Goal: Information Seeking & Learning: Check status

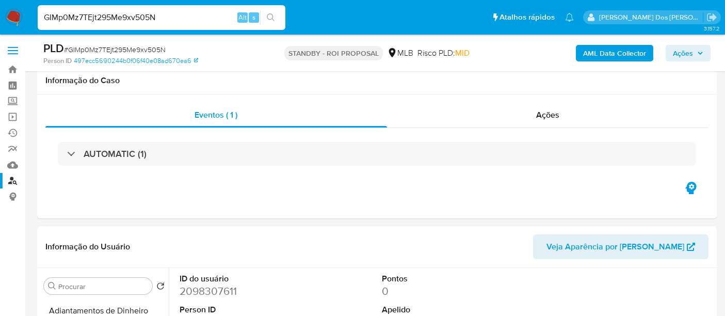
select select "10"
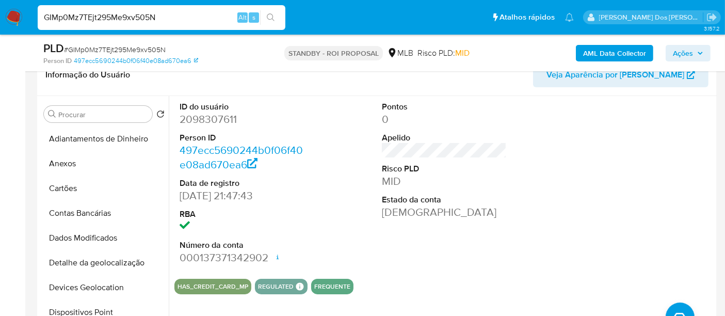
scroll to position [289, 0]
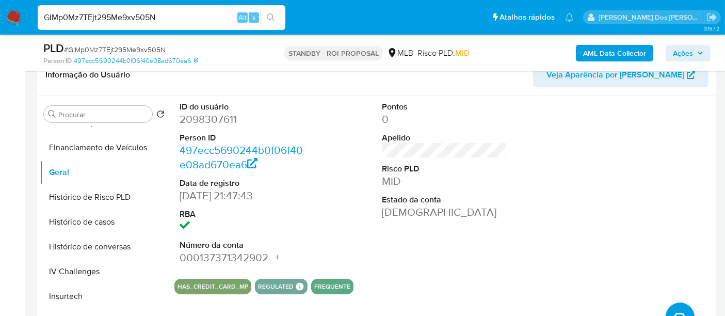
click at [103, 11] on input "GIMp0Mz7TEjt295Me9xv505N" at bounding box center [162, 17] width 248 height 13
paste input "Om7qQLTpVGThVf2UJ9vspWMq"
type input "Om7qQLTpVGThVf2UJ9vspWMq"
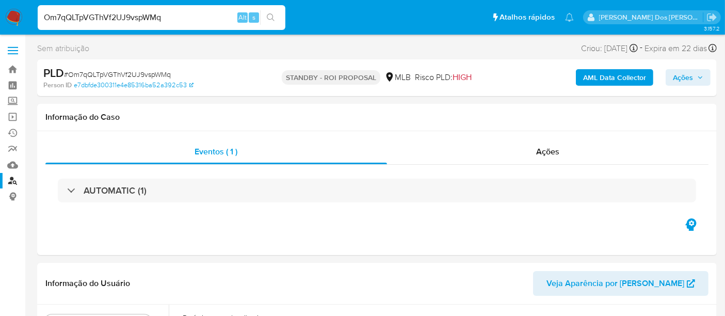
select select "10"
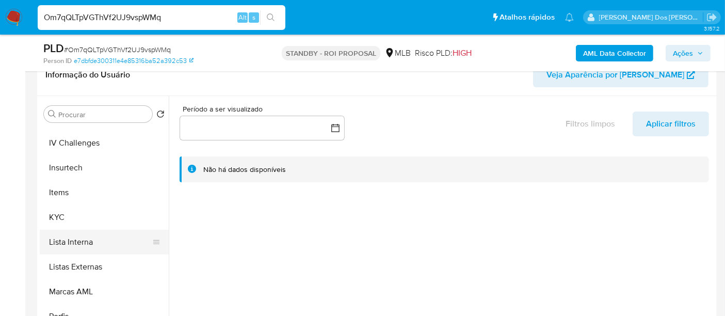
scroll to position [458, 0]
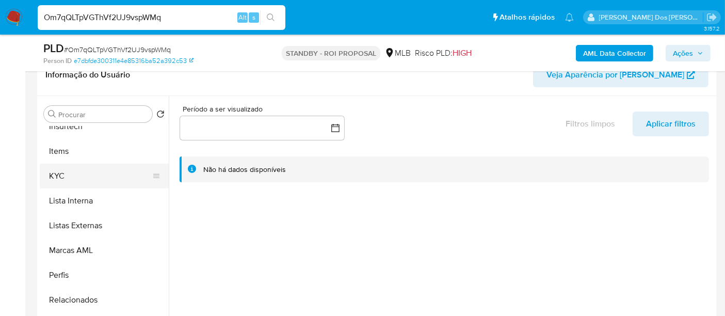
click at [59, 180] on button "KYC" at bounding box center [100, 176] width 121 height 25
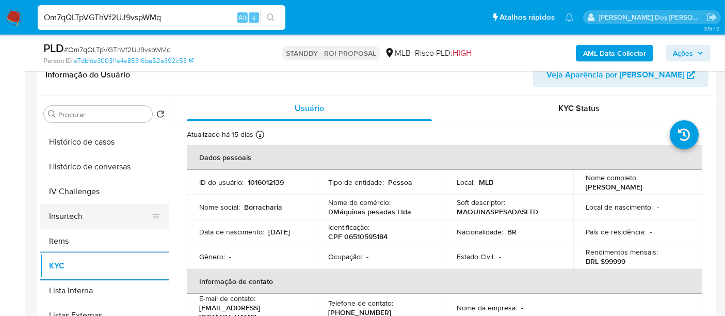
scroll to position [344, 0]
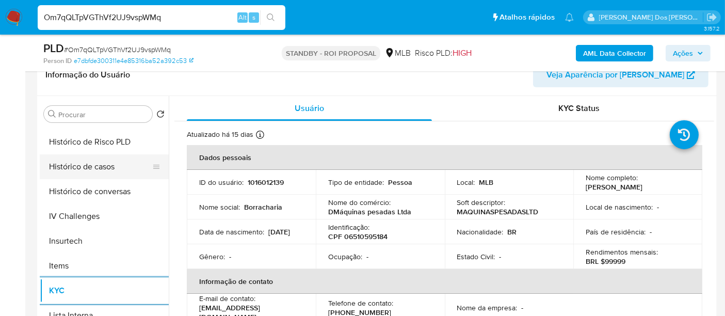
click at [97, 170] on button "Histórico de casos" at bounding box center [100, 166] width 121 height 25
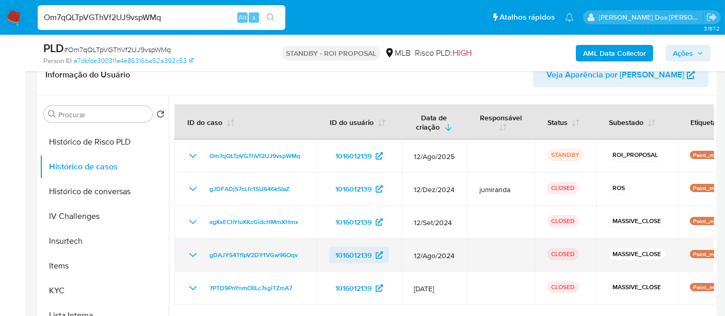
scroll to position [229, 0]
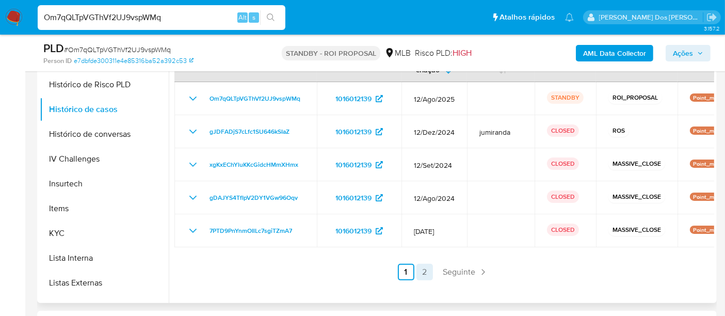
click at [429, 271] on link "2" at bounding box center [425, 272] width 17 height 17
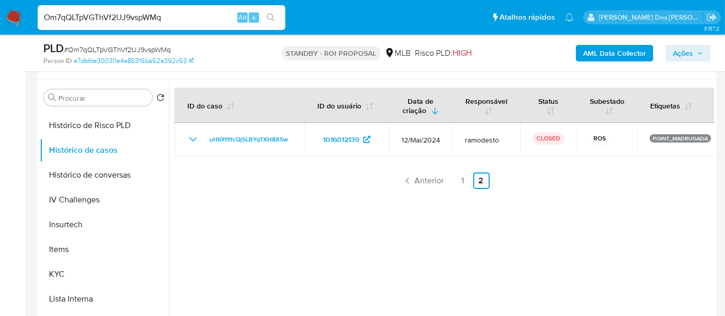
scroll to position [172, 0]
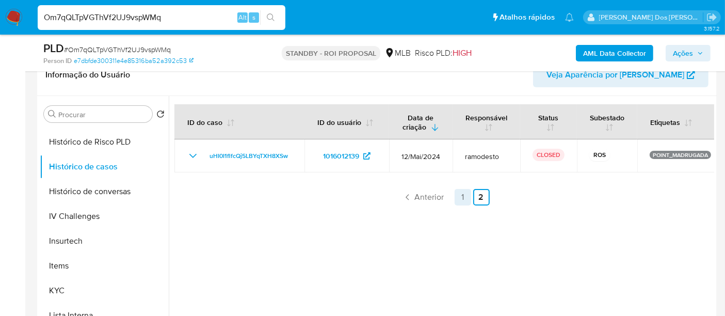
click at [462, 200] on link "1" at bounding box center [463, 197] width 17 height 17
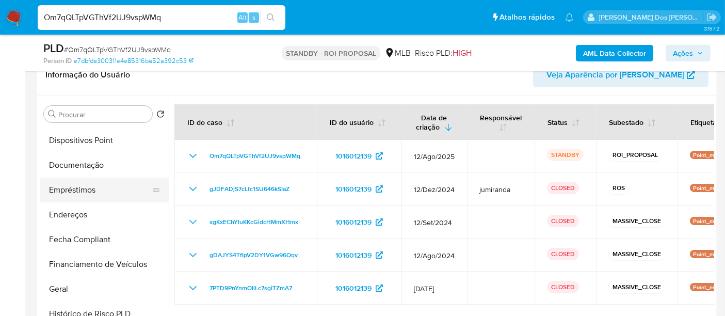
click at [94, 178] on button "Empréstimos" at bounding box center [100, 190] width 121 height 25
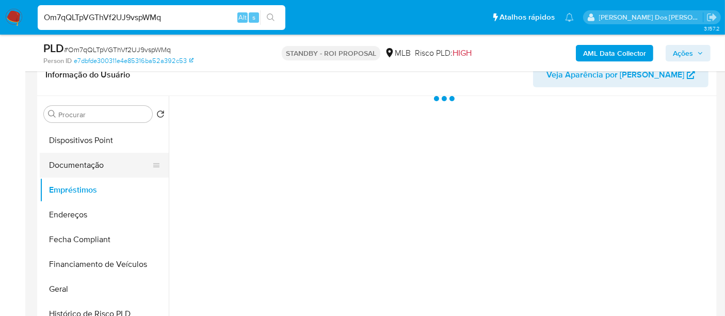
click at [96, 171] on button "Documentação" at bounding box center [100, 165] width 121 height 25
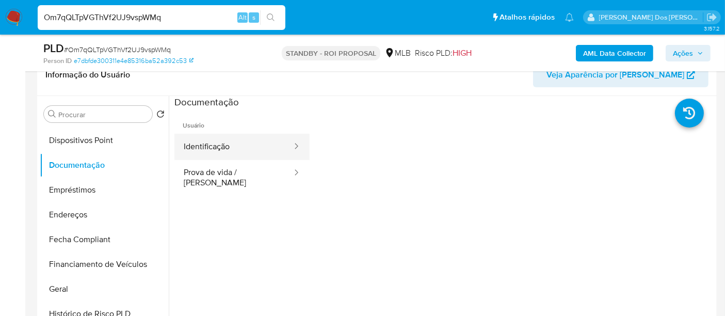
click at [199, 153] on button "Identificação" at bounding box center [234, 147] width 119 height 26
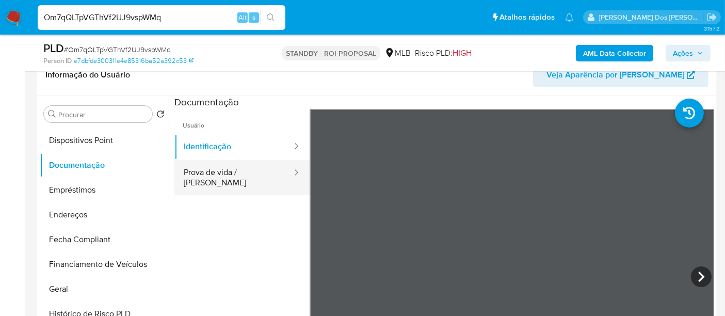
click at [244, 172] on button "Prova de vida / [PERSON_NAME]" at bounding box center [234, 177] width 119 height 35
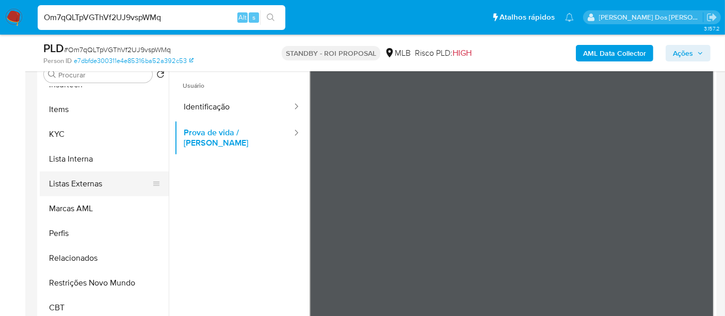
scroll to position [229, 0]
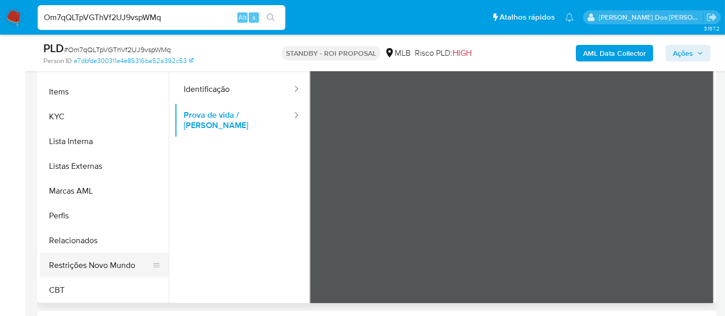
click at [117, 260] on button "Restrições Novo Mundo" at bounding box center [100, 265] width 121 height 25
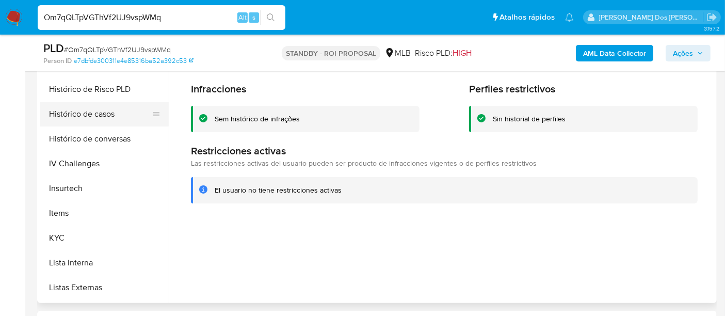
scroll to position [231, 0]
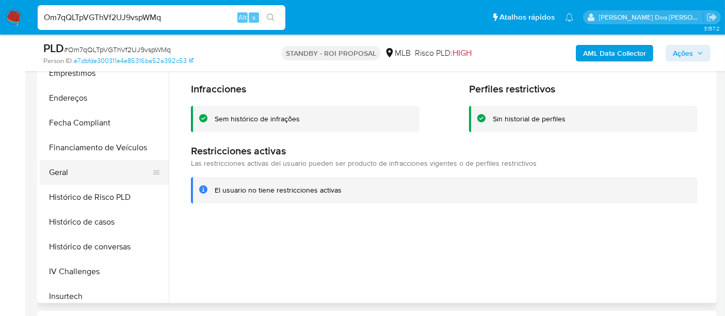
click at [68, 170] on button "Geral" at bounding box center [100, 172] width 121 height 25
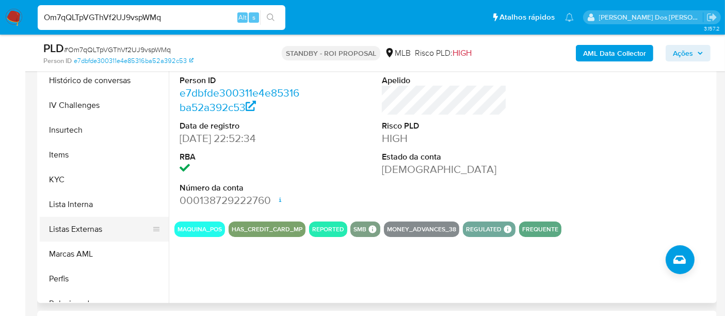
scroll to position [461, 0]
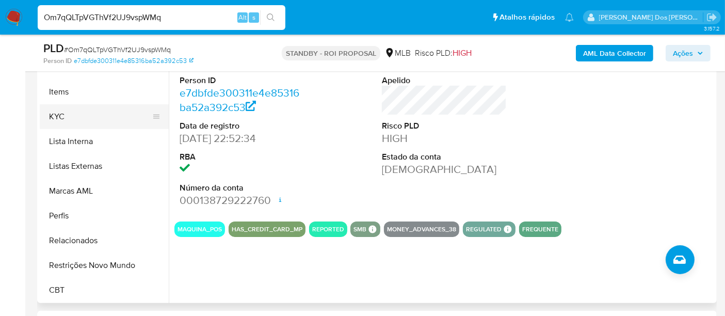
click at [55, 116] on button "KYC" at bounding box center [100, 116] width 121 height 25
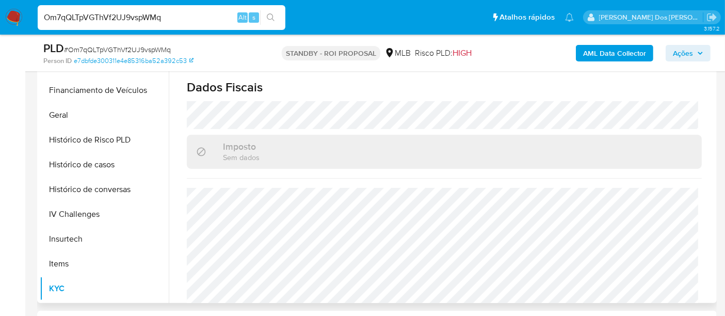
scroll to position [116, 0]
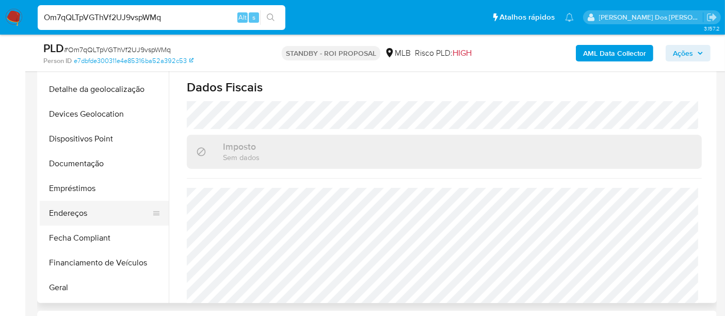
click at [77, 205] on button "Endereços" at bounding box center [100, 213] width 121 height 25
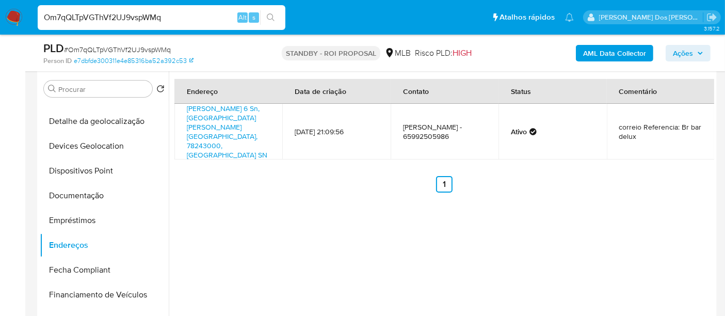
scroll to position [172, 0]
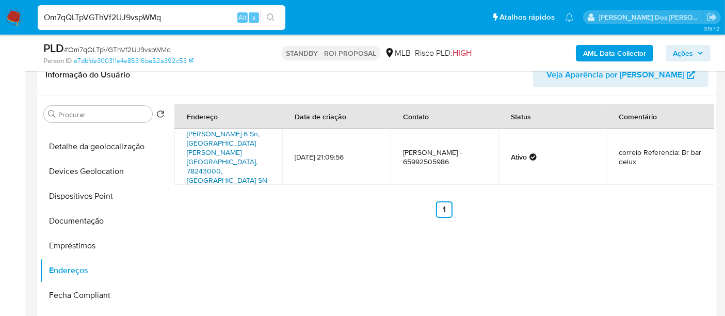
click at [211, 145] on link "[PERSON_NAME] 6 Sn, [GEOGRAPHIC_DATA][PERSON_NAME][GEOGRAPHIC_DATA], 78243000, …" at bounding box center [227, 157] width 81 height 57
drag, startPoint x: 187, startPoint y: 133, endPoint x: 219, endPoint y: 134, distance: 32.5
click at [219, 134] on td "[PERSON_NAME] 6 Sn, [GEOGRAPHIC_DATA][PERSON_NAME][GEOGRAPHIC_DATA], 78243000, …" at bounding box center [229, 157] width 108 height 56
click at [231, 147] on link "[PERSON_NAME] 6 Sn, [GEOGRAPHIC_DATA][PERSON_NAME][GEOGRAPHIC_DATA], 78243000, …" at bounding box center [227, 157] width 81 height 57
drag, startPoint x: 639, startPoint y: 147, endPoint x: 679, endPoint y: 142, distance: 40.6
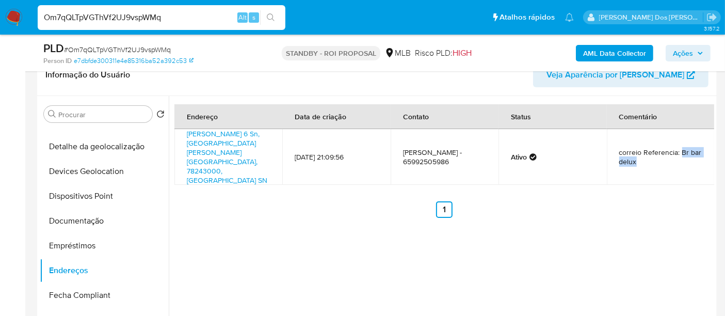
click at [679, 142] on td "correio Referencia: Br bar delux" at bounding box center [661, 157] width 108 height 56
copy td "Br bar delux"
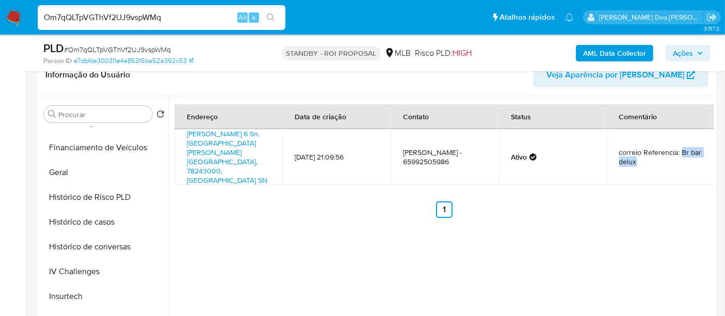
scroll to position [403, 0]
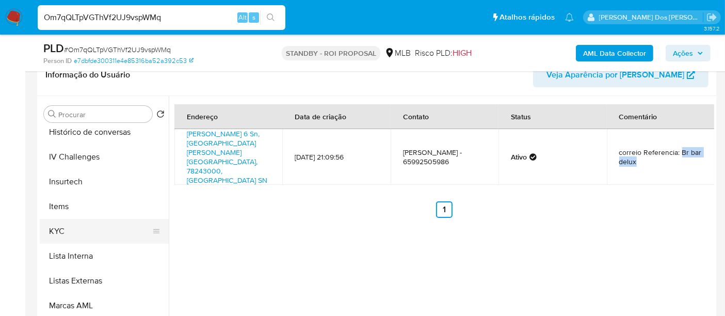
click at [65, 228] on button "KYC" at bounding box center [100, 231] width 121 height 25
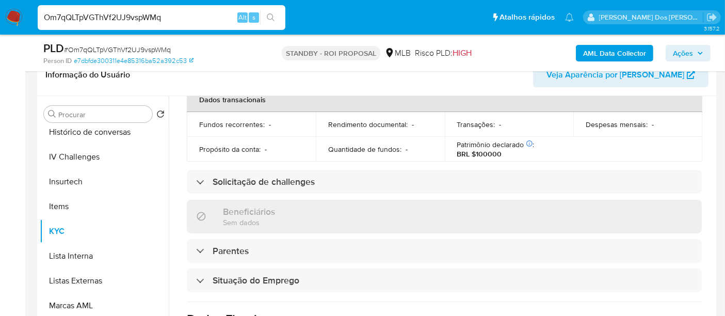
scroll to position [172, 0]
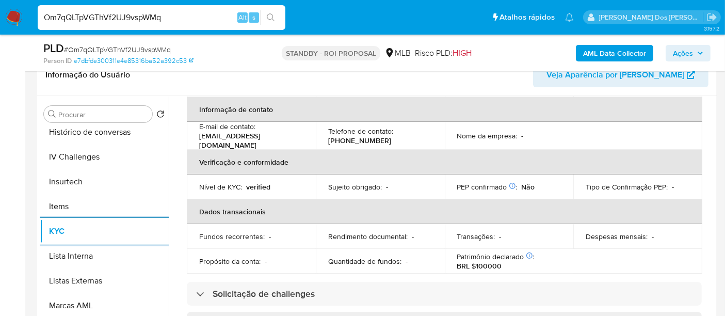
click at [124, 16] on input "Om7qQLTpVGThVf2UJ9vspWMq" at bounding box center [162, 17] width 248 height 13
paste input "DBVjydVsZDUDOiYtnjWJiwAw"
type input "DBVjydVsZDUDOiYtnjWJiwAw"
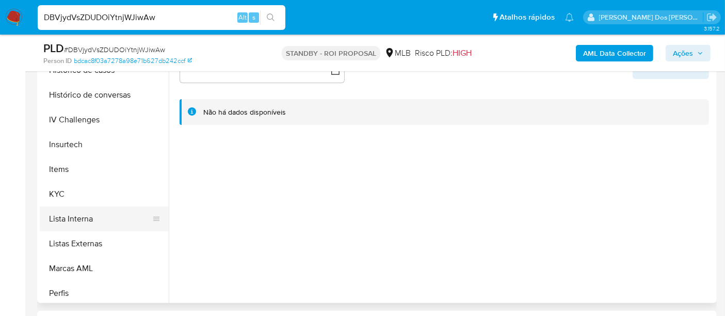
scroll to position [401, 0]
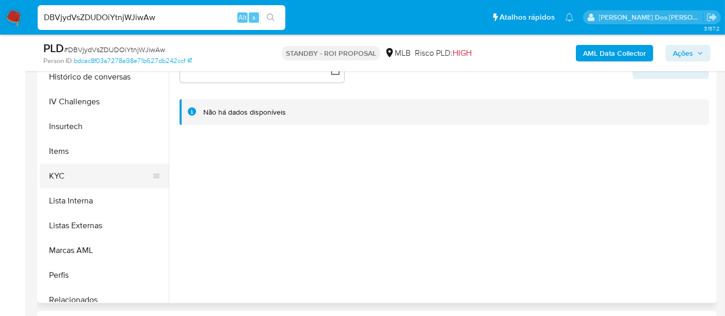
select select "10"
click at [63, 179] on button "KYC" at bounding box center [100, 176] width 121 height 25
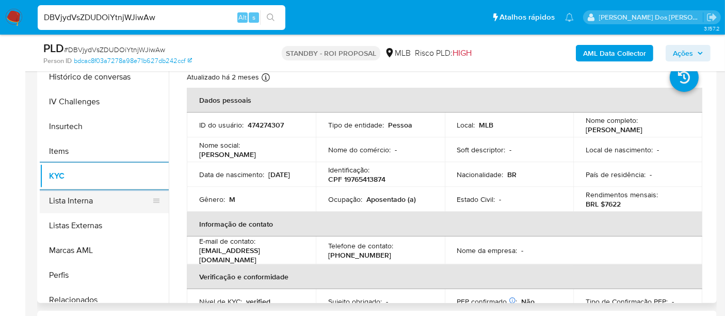
scroll to position [287, 0]
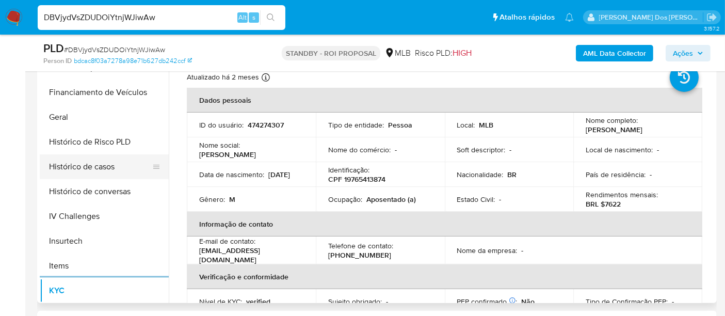
click at [96, 168] on button "Histórico de casos" at bounding box center [100, 166] width 121 height 25
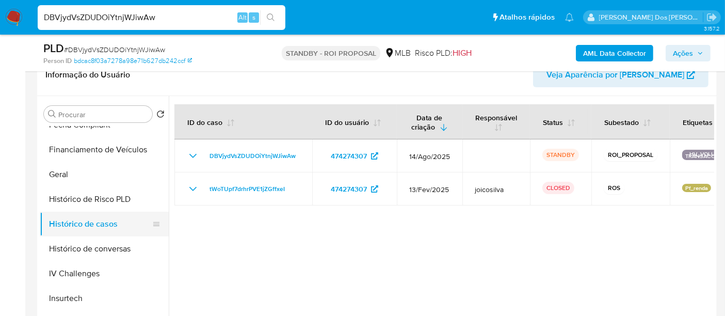
scroll to position [172, 0]
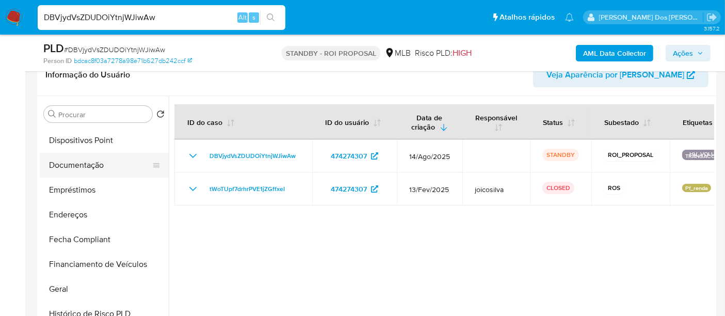
click at [90, 167] on button "Documentação" at bounding box center [100, 165] width 121 height 25
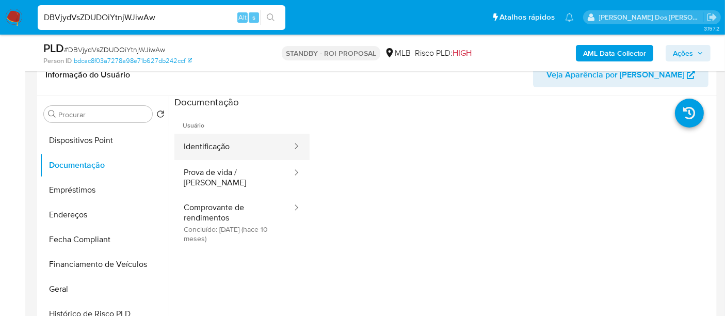
click at [227, 151] on button "Identificação" at bounding box center [234, 147] width 119 height 26
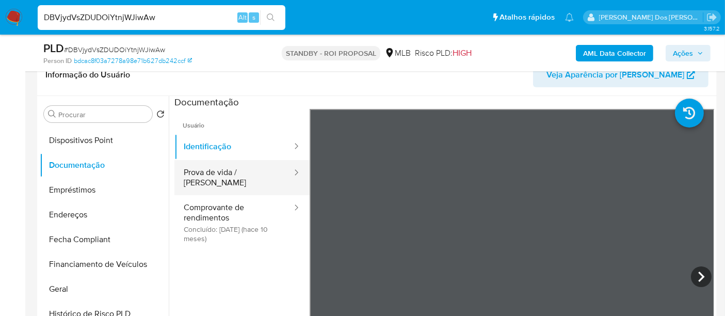
click at [226, 175] on button "Prova de vida / [PERSON_NAME]" at bounding box center [234, 177] width 119 height 35
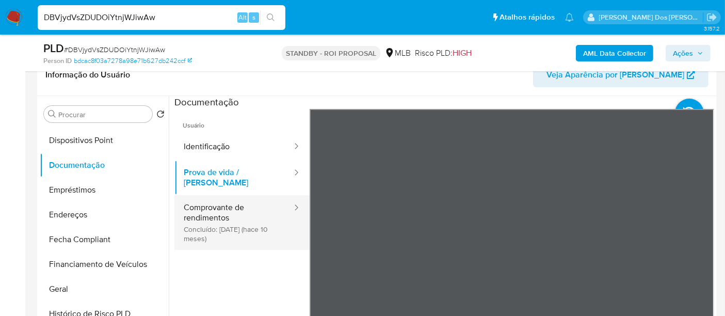
click at [227, 210] on button "Comprovante de rendimentos Concluído: [DATE] (hace 10 meses)" at bounding box center [234, 222] width 119 height 55
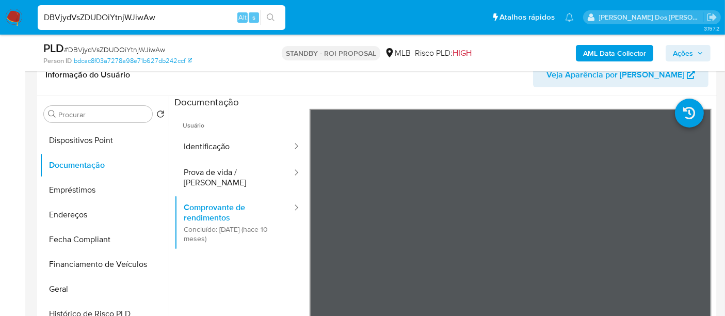
click at [131, 17] on input "DBVjydVsZDUDOiYtnjWJiwAw" at bounding box center [162, 17] width 248 height 13
paste input "7ZLmp7ioiEK4ySElOyC4hIjZ"
type input "7ZLmp7ioiEK4ySElOyC4hIjZ"
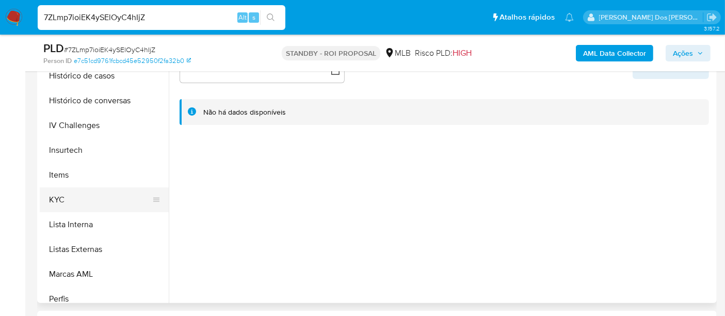
scroll to position [401, 0]
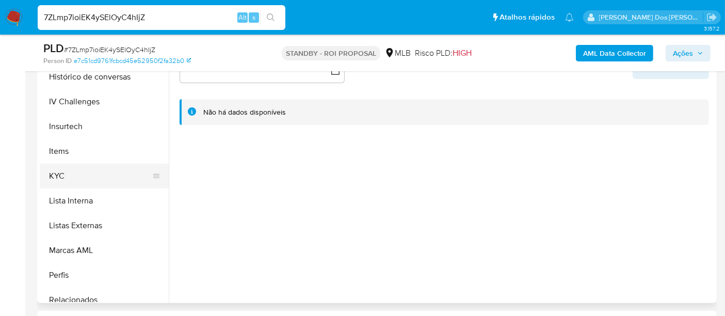
select select "10"
click at [57, 170] on button "KYC" at bounding box center [100, 176] width 121 height 25
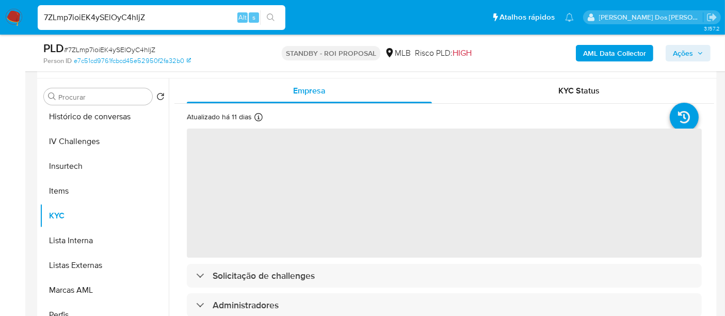
scroll to position [172, 0]
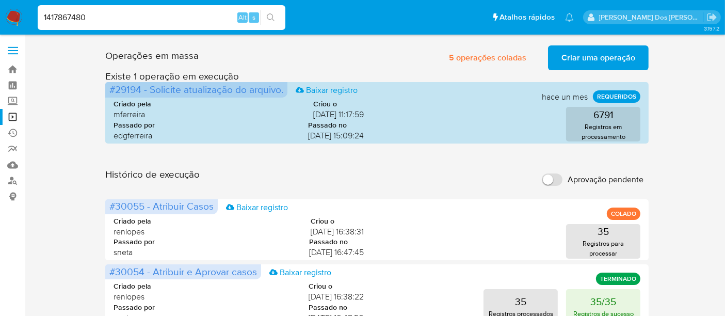
type input "1417867480"
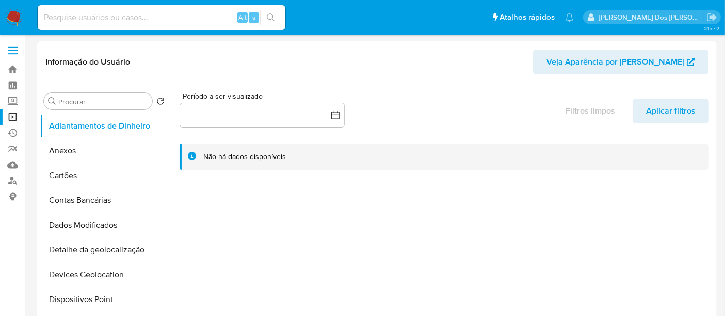
select select "10"
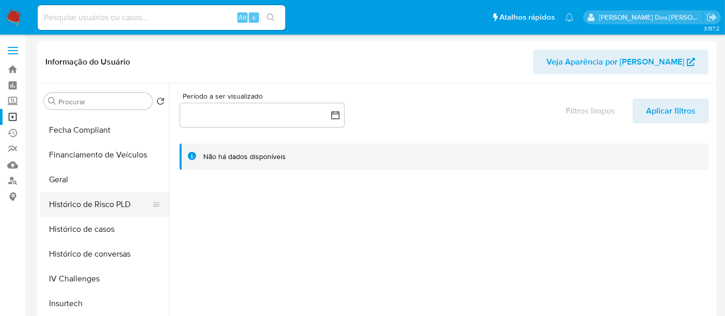
scroll to position [287, 0]
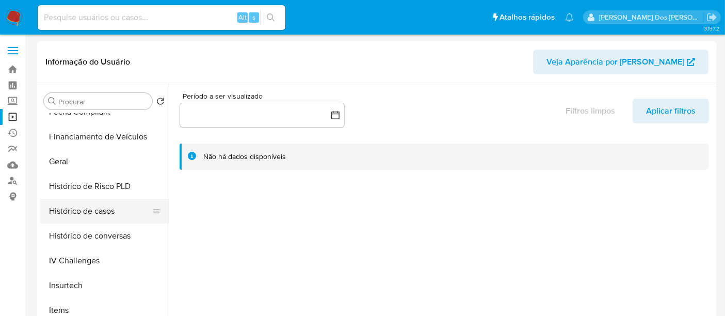
click at [100, 202] on button "Histórico de casos" at bounding box center [100, 211] width 121 height 25
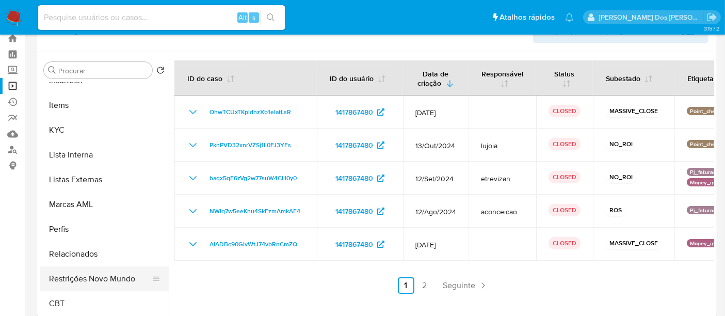
scroll to position [57, 0]
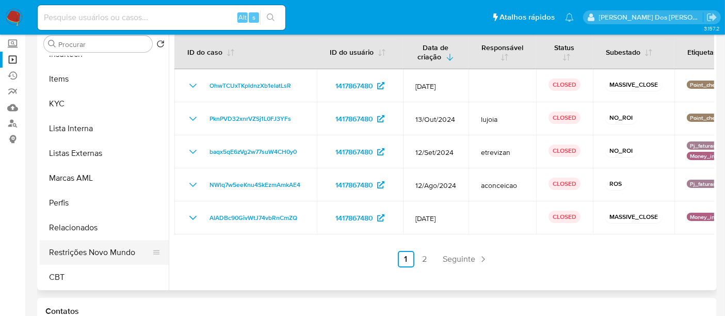
click at [115, 254] on button "Restrições Novo Mundo" at bounding box center [100, 252] width 121 height 25
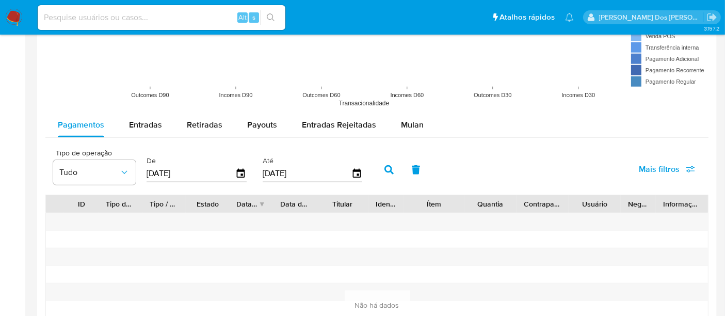
scroll to position [917, 0]
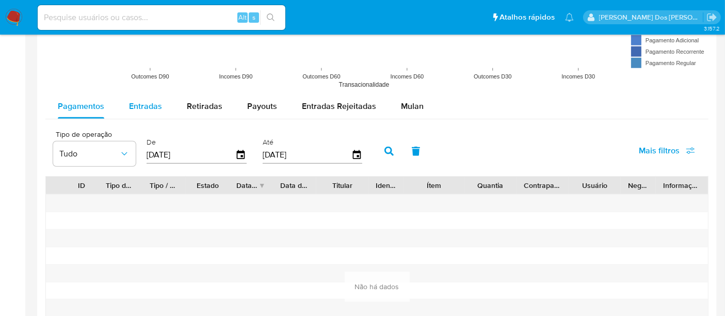
click at [132, 107] on span "Entradas" at bounding box center [145, 106] width 33 height 12
select select "10"
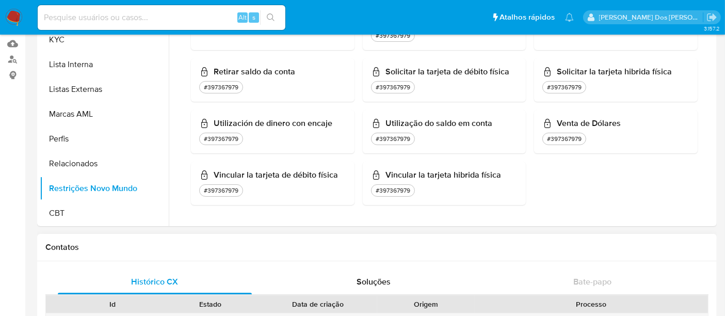
scroll to position [57, 0]
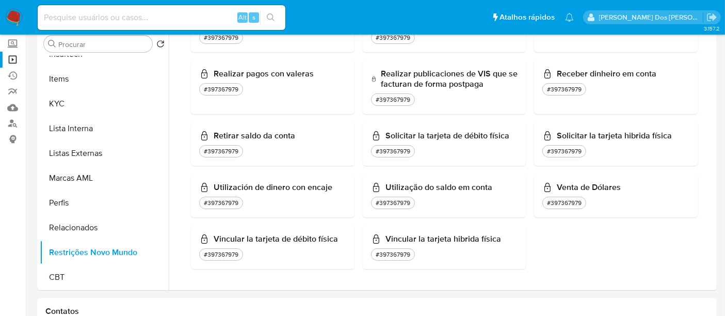
click at [150, 15] on input at bounding box center [162, 17] width 248 height 13
paste input "2442434570"
type input "2442434570"
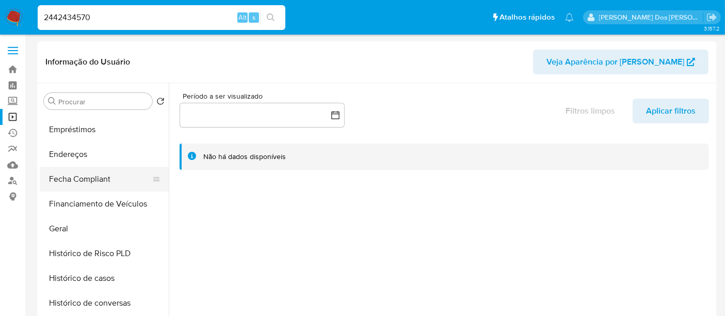
scroll to position [229, 0]
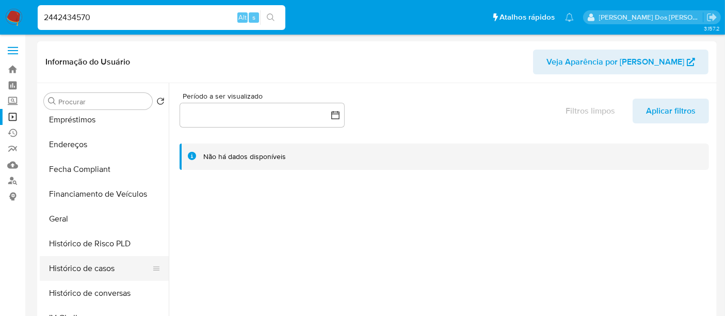
select select "10"
click at [92, 263] on button "Histórico de casos" at bounding box center [100, 268] width 121 height 25
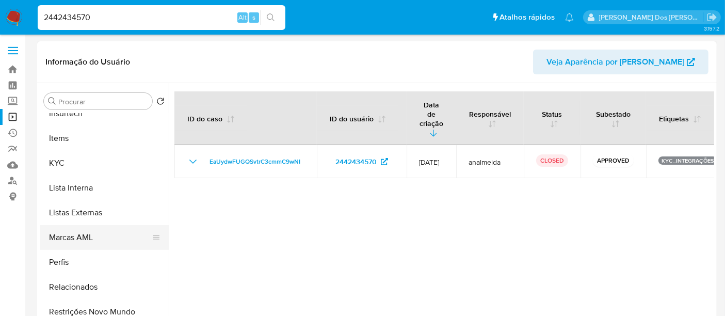
scroll to position [461, 0]
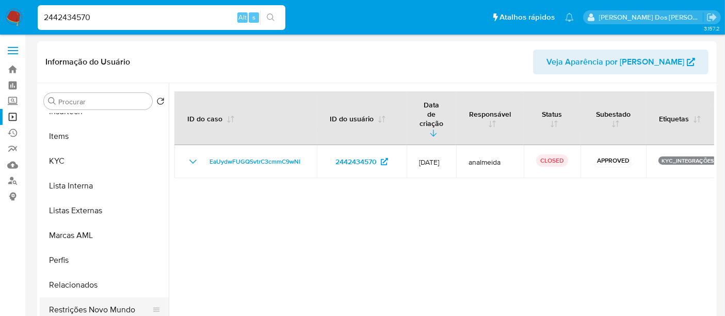
click at [114, 305] on button "Restrições Novo Mundo" at bounding box center [100, 309] width 121 height 25
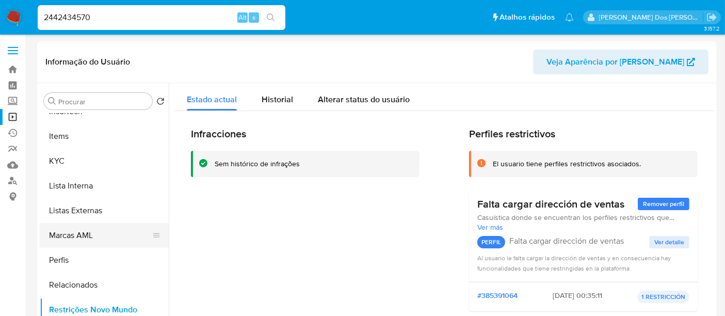
scroll to position [289, 0]
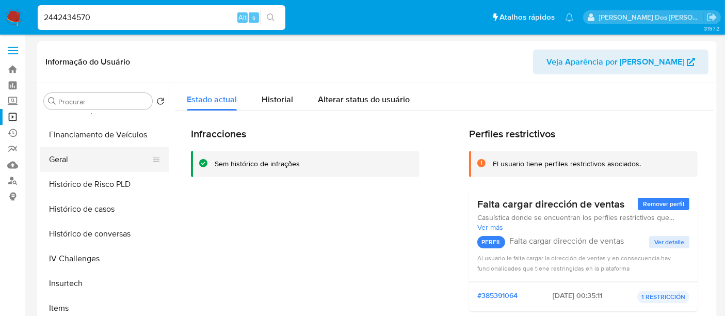
click at [61, 159] on button "Geral" at bounding box center [100, 159] width 121 height 25
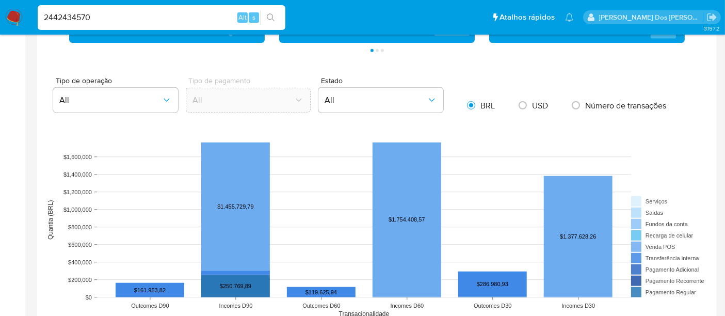
scroll to position [860, 0]
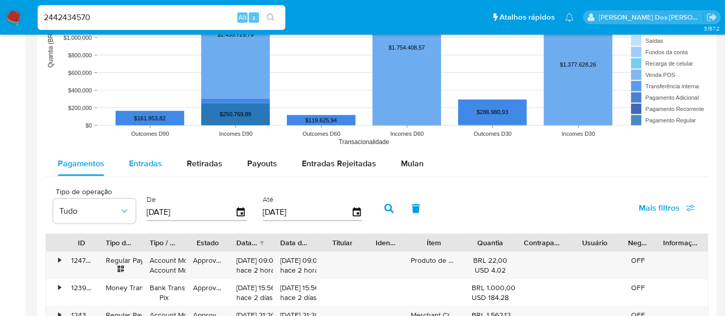
click at [136, 161] on span "Entradas" at bounding box center [145, 163] width 33 height 12
select select "10"
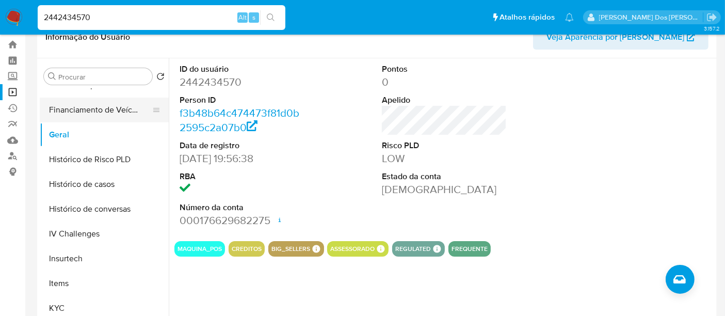
scroll to position [0, 0]
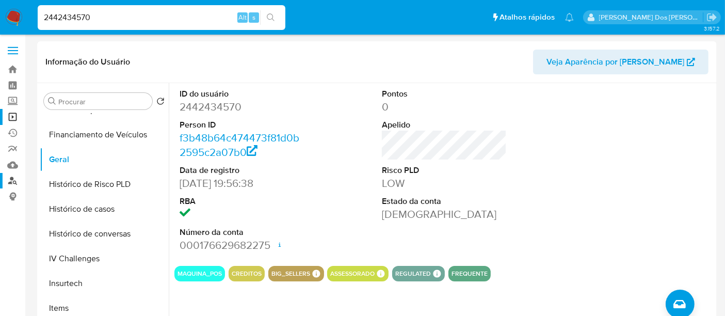
click at [12, 179] on link "Localizador de pessoas" at bounding box center [61, 181] width 123 height 16
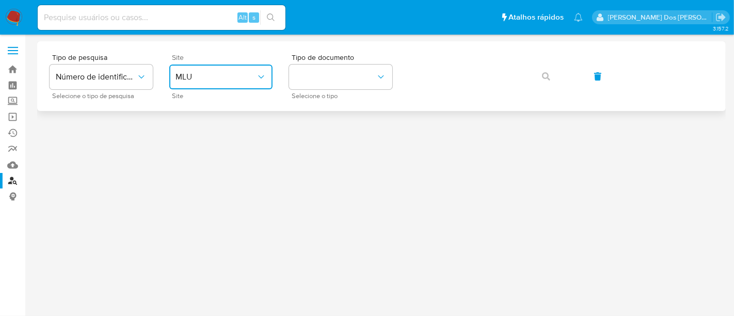
click at [252, 82] on span "MLU" at bounding box center [216, 77] width 81 height 10
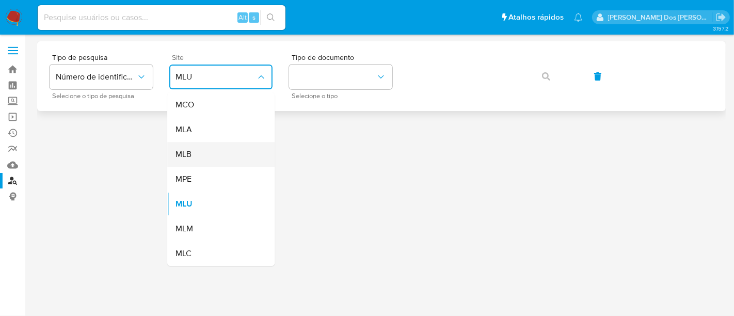
click at [222, 144] on div "MLB" at bounding box center [218, 154] width 85 height 25
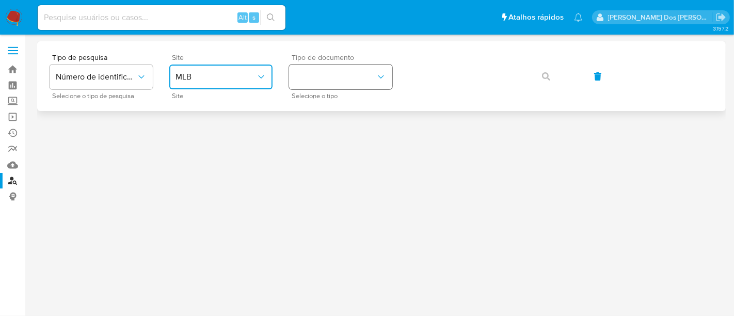
click at [324, 71] on button "identificationType" at bounding box center [340, 77] width 103 height 25
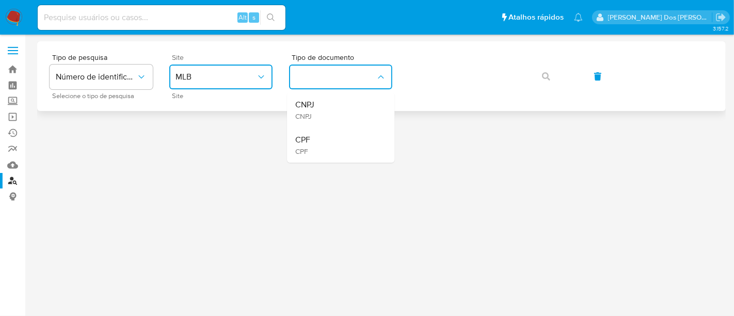
drag, startPoint x: 320, startPoint y: 137, endPoint x: 414, endPoint y: 91, distance: 104.6
click at [323, 135] on div "CPF CPF" at bounding box center [337, 145] width 85 height 35
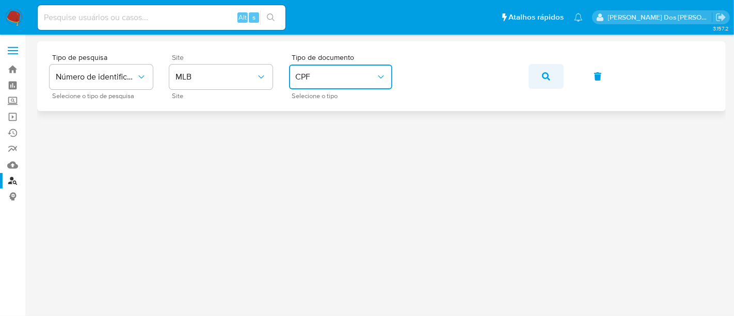
click at [546, 74] on icon "button" at bounding box center [546, 76] width 8 height 8
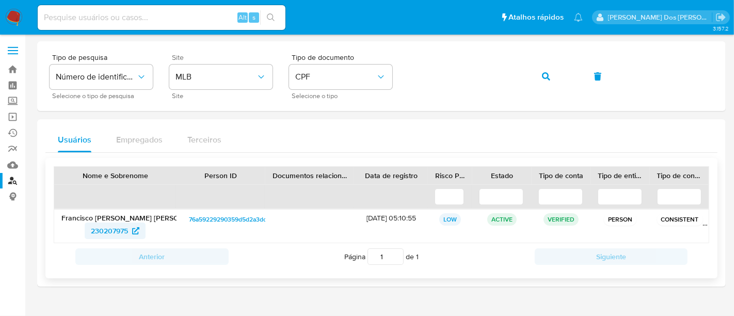
click at [114, 229] on span "230207975" at bounding box center [109, 231] width 37 height 17
click at [551, 77] on button "button" at bounding box center [546, 76] width 35 height 25
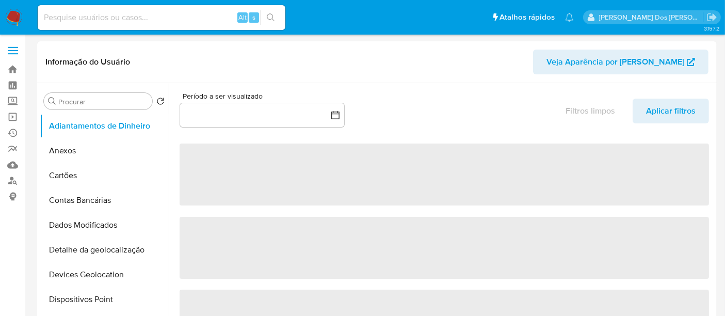
select select "10"
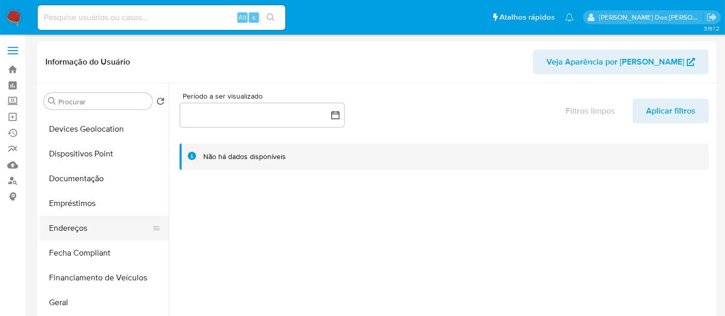
scroll to position [172, 0]
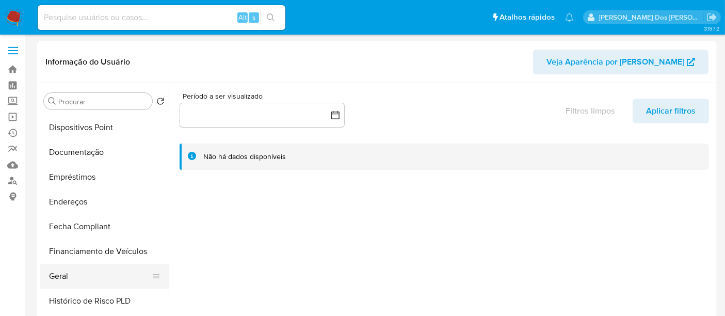
click at [58, 269] on button "Geral" at bounding box center [100, 276] width 121 height 25
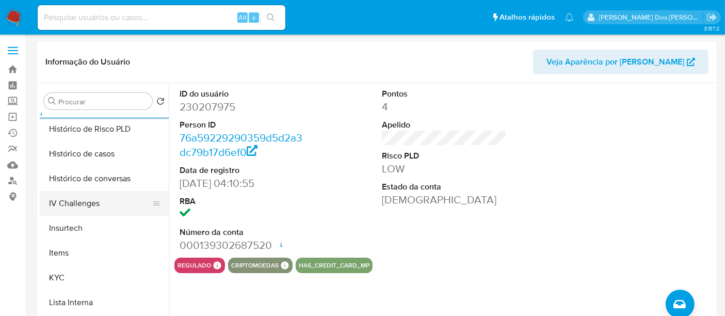
scroll to position [461, 0]
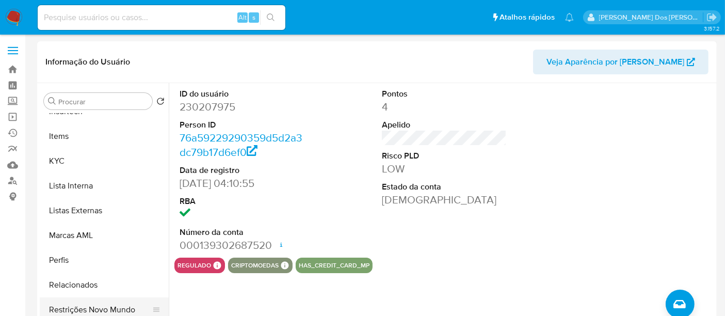
click at [119, 309] on button "Restrições Novo Mundo" at bounding box center [100, 309] width 121 height 25
